Goal: Submit feedback/report problem

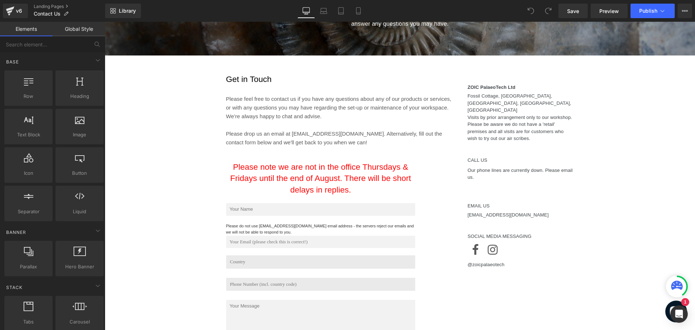
scroll to position [217, 0]
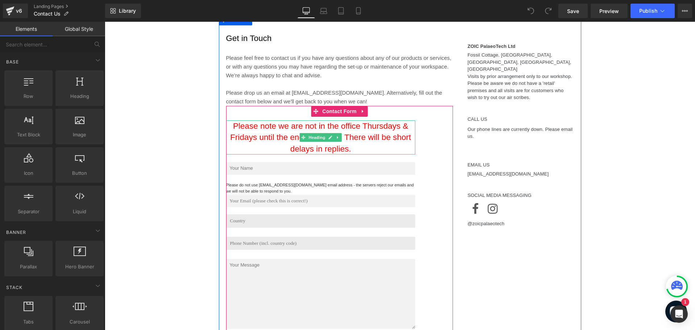
click at [303, 140] on span at bounding box center [304, 137] width 8 height 9
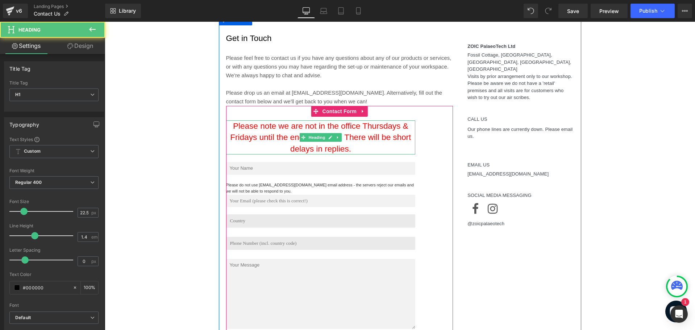
click at [372, 151] on h1 "Please note we are not in the office Thursdays & Fridays until the end of Augus…" at bounding box center [321, 137] width 190 height 34
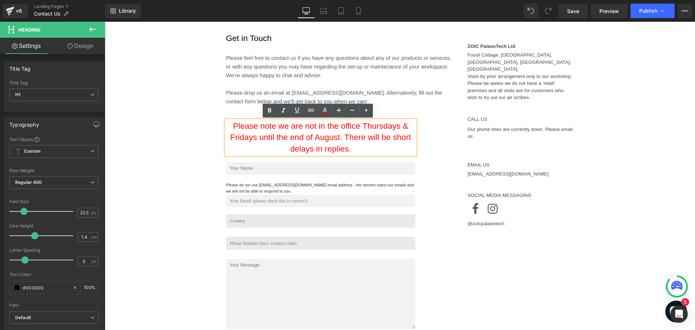
click at [429, 152] on div "Please note we are not in the office Thursdays & Fridays until the end of Augus…" at bounding box center [339, 240] width 227 height 269
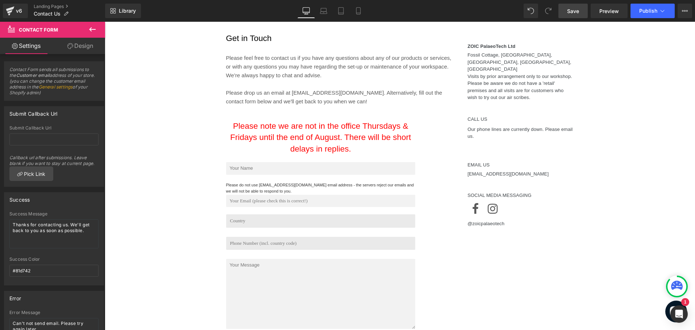
click at [568, 12] on span "Save" at bounding box center [573, 11] width 12 height 8
